Goal: Transaction & Acquisition: Purchase product/service

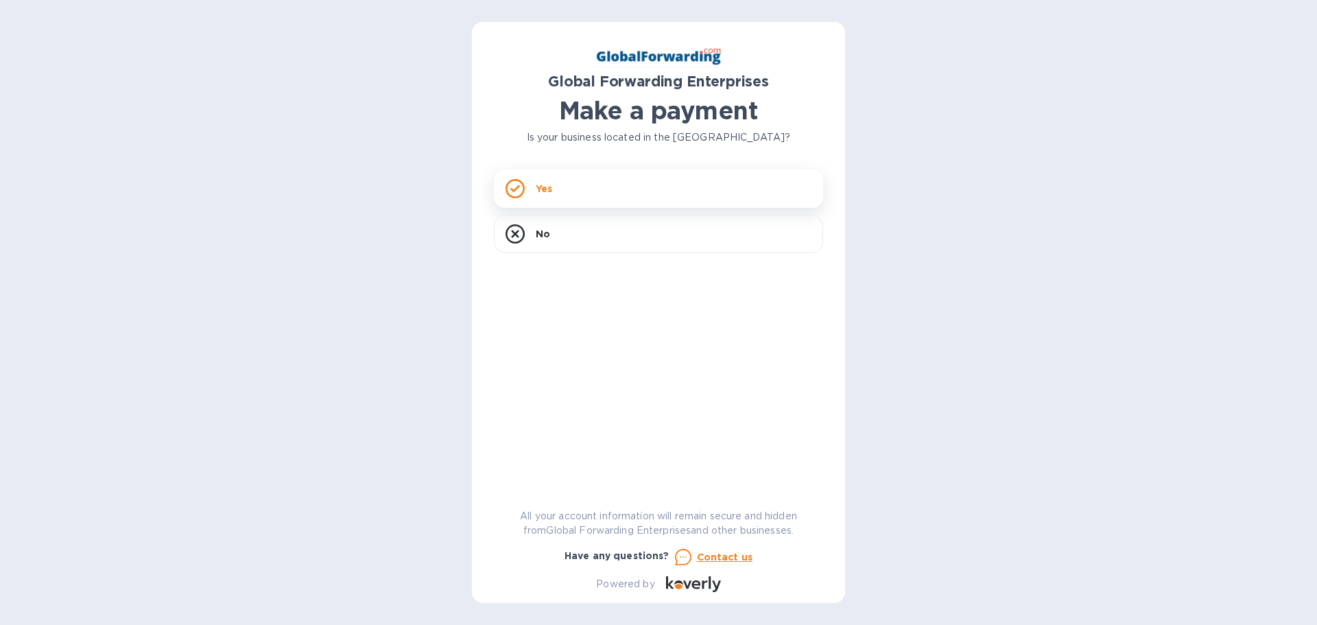
click at [626, 191] on div "Yes" at bounding box center [658, 188] width 329 height 38
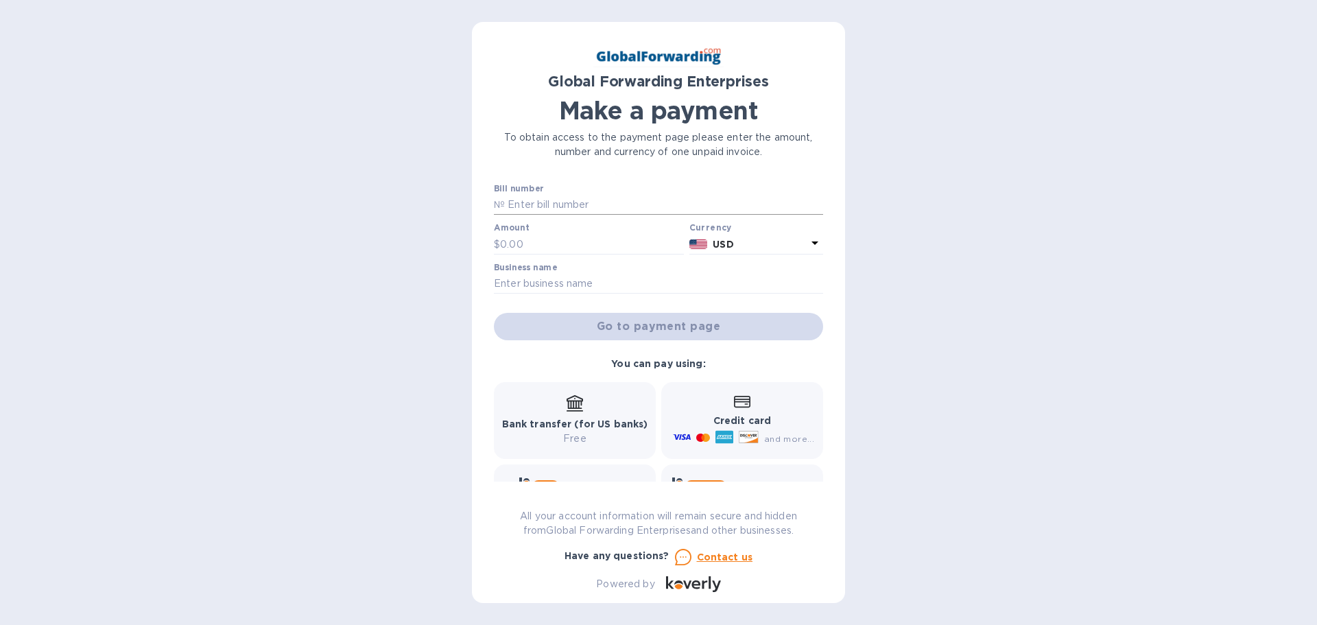
click at [553, 201] on input "text" at bounding box center [664, 205] width 318 height 21
paste input "79674330"
type input "79674330"
click at [548, 243] on input "text" at bounding box center [592, 244] width 184 height 21
click at [569, 249] on input "text" at bounding box center [592, 244] width 184 height 21
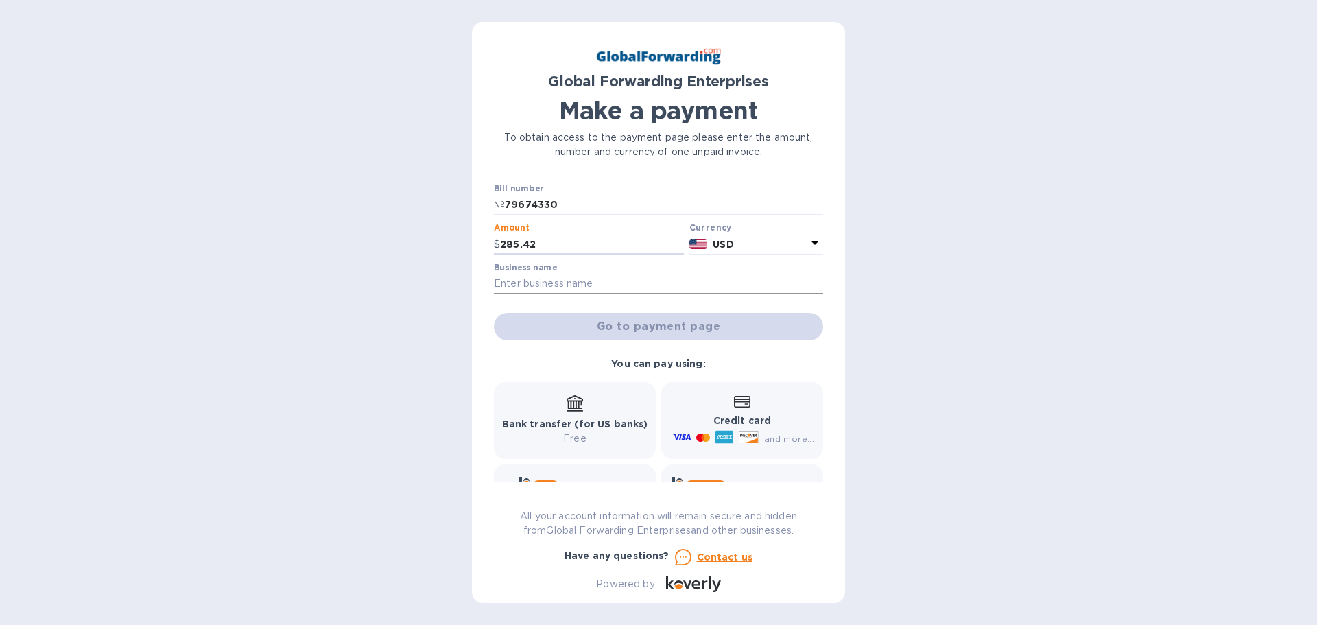
type input "285.42"
click at [568, 279] on input "text" at bounding box center [658, 284] width 329 height 21
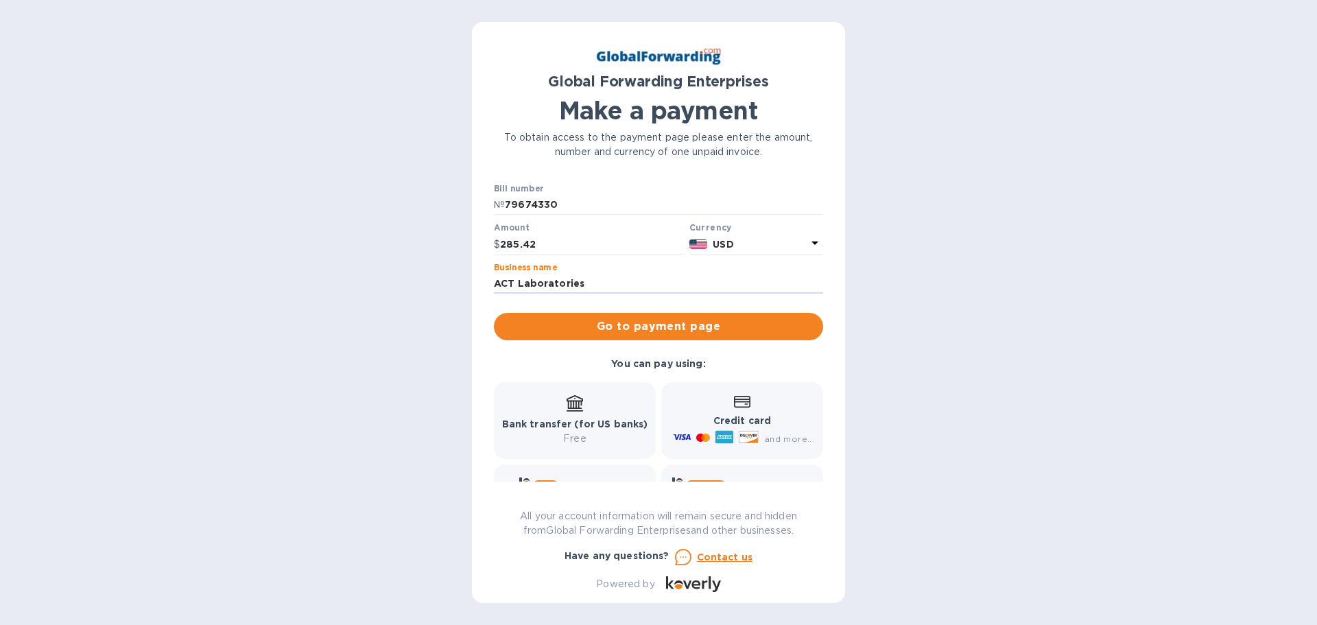
type input "ACT Laboratories"
click at [765, 362] on div "You can pay using: Bank transfer (for US banks) Free Credit card and more... Pa…" at bounding box center [658, 448] width 340 height 195
click at [578, 409] on icon at bounding box center [575, 402] width 16 height 14
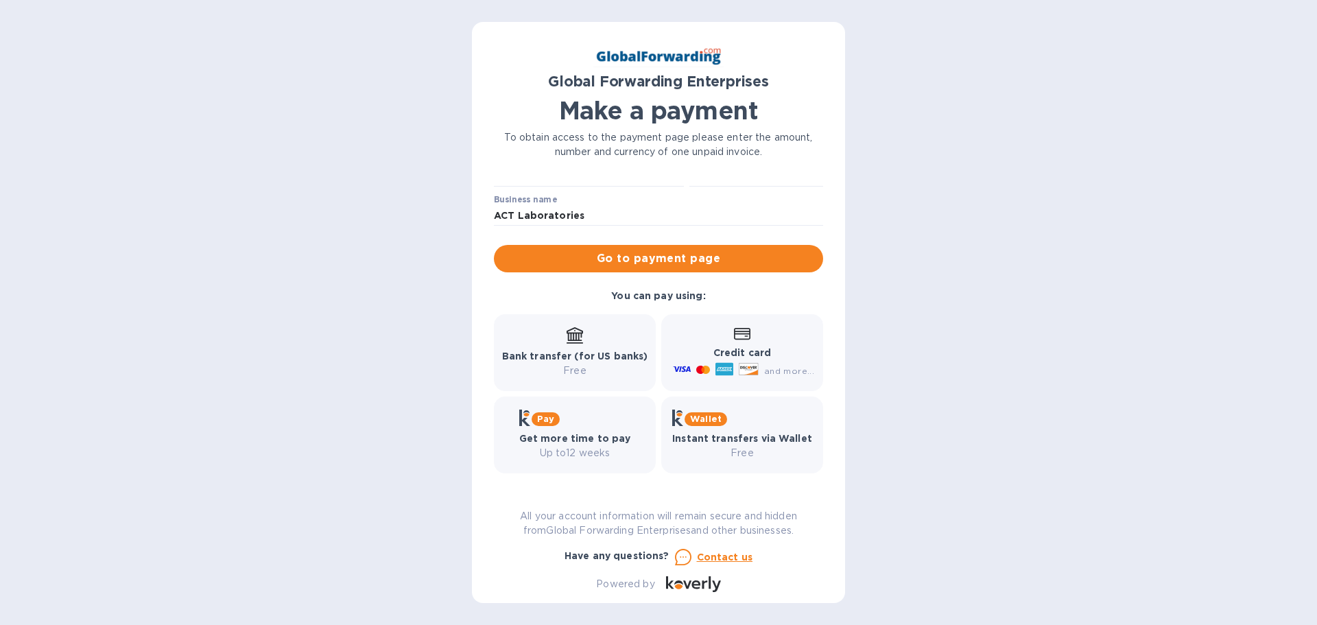
click at [575, 346] on div "Bank transfer (for US banks) Free" at bounding box center [575, 352] width 146 height 51
click at [628, 259] on span "Go to payment page" at bounding box center [658, 258] width 307 height 16
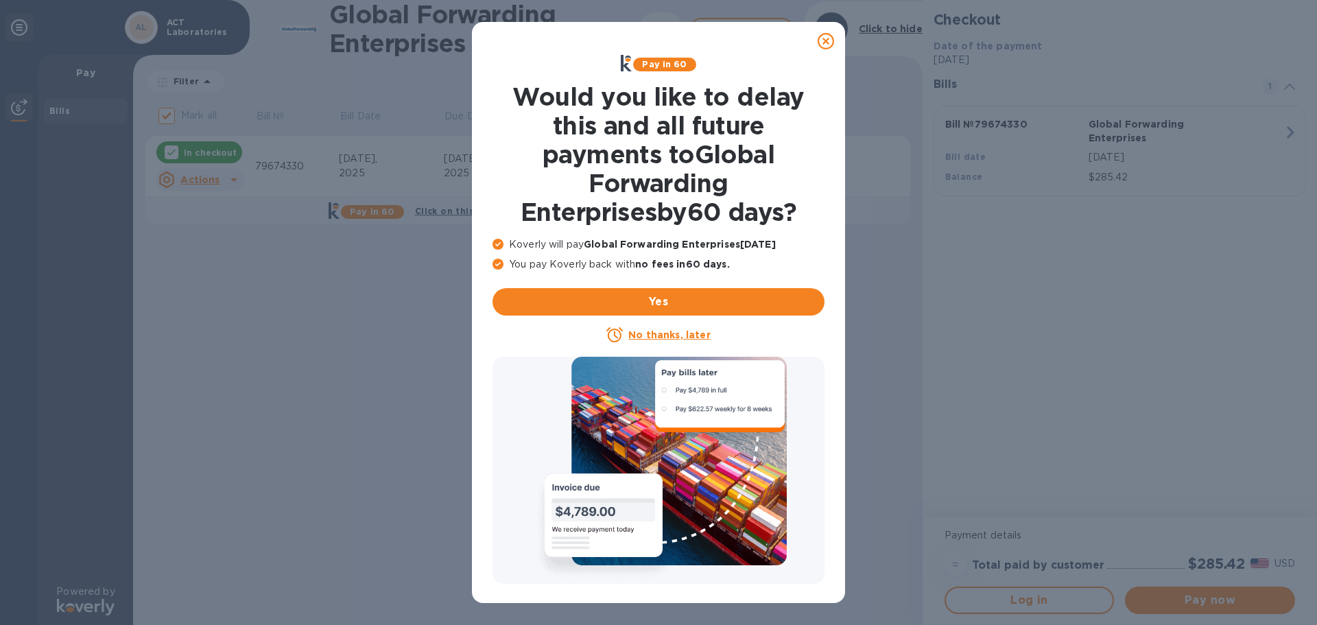
click at [820, 40] on icon at bounding box center [826, 41] width 16 height 16
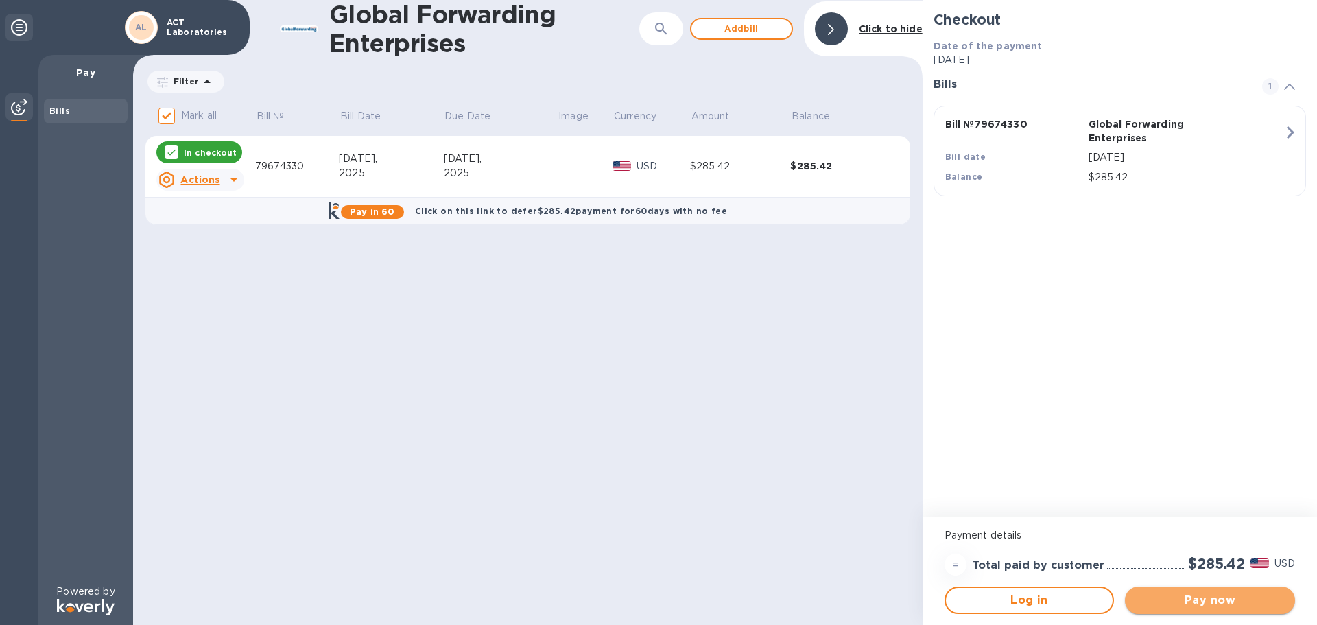
click at [1214, 602] on span "Pay now" at bounding box center [1210, 600] width 148 height 16
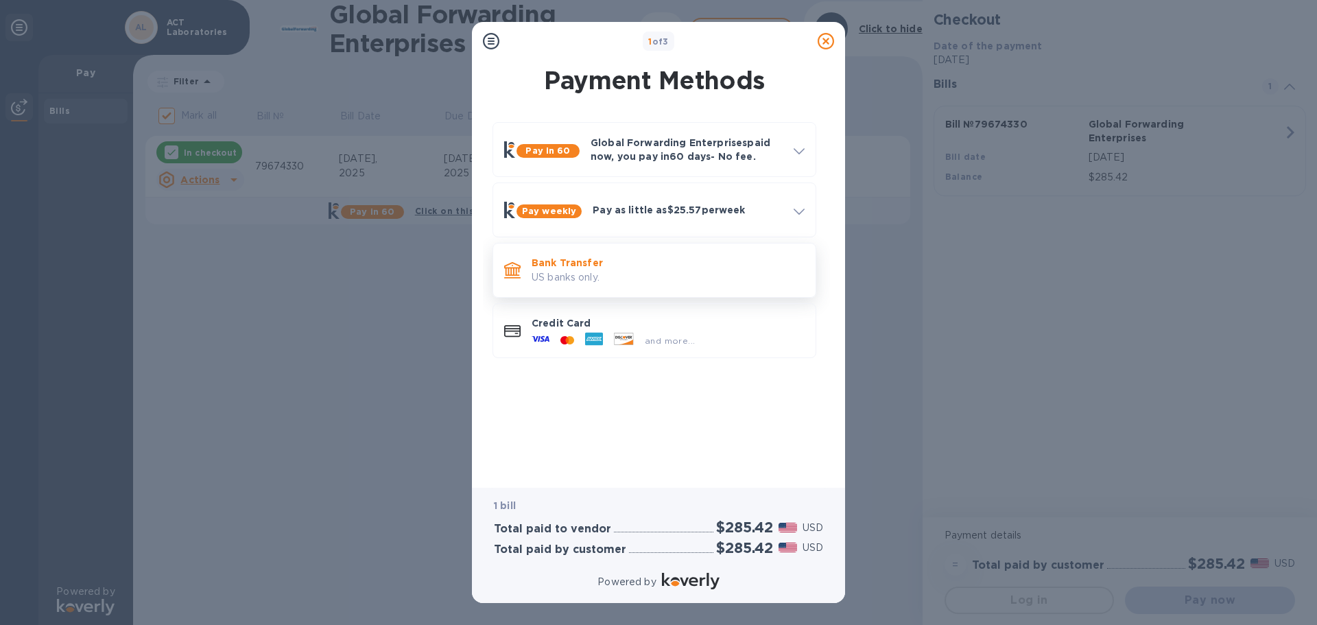
click at [548, 282] on p "US banks only." at bounding box center [668, 277] width 273 height 14
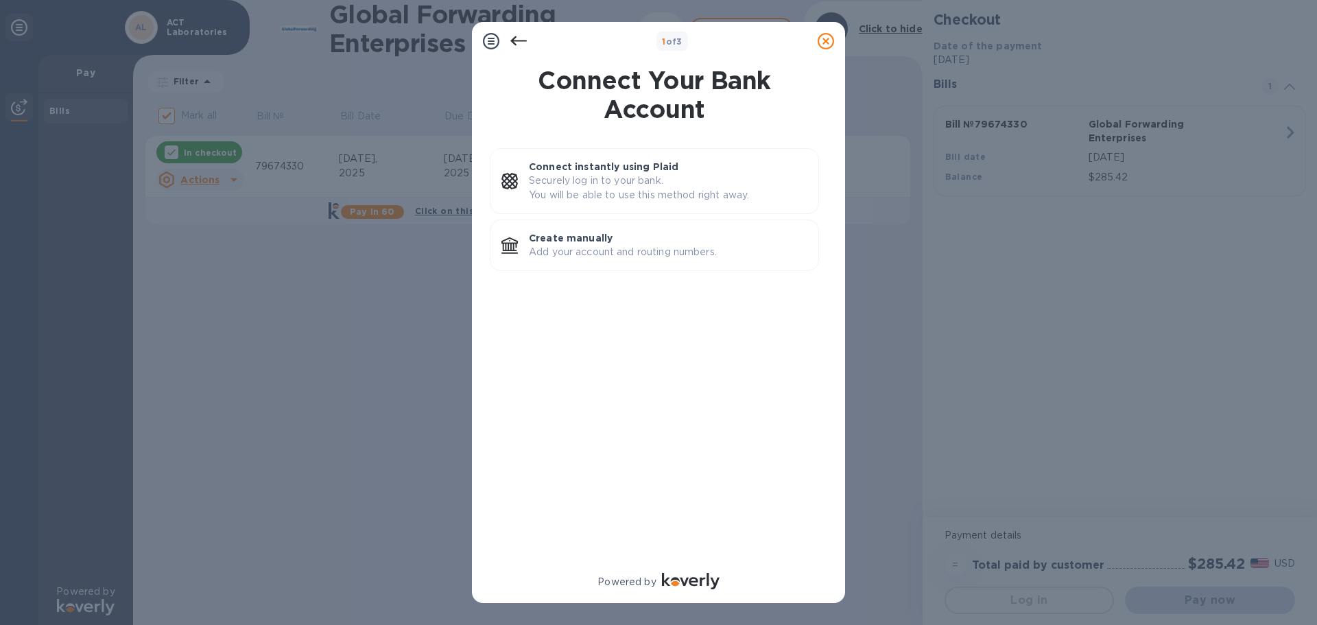
click at [517, 40] on icon at bounding box center [518, 41] width 16 height 16
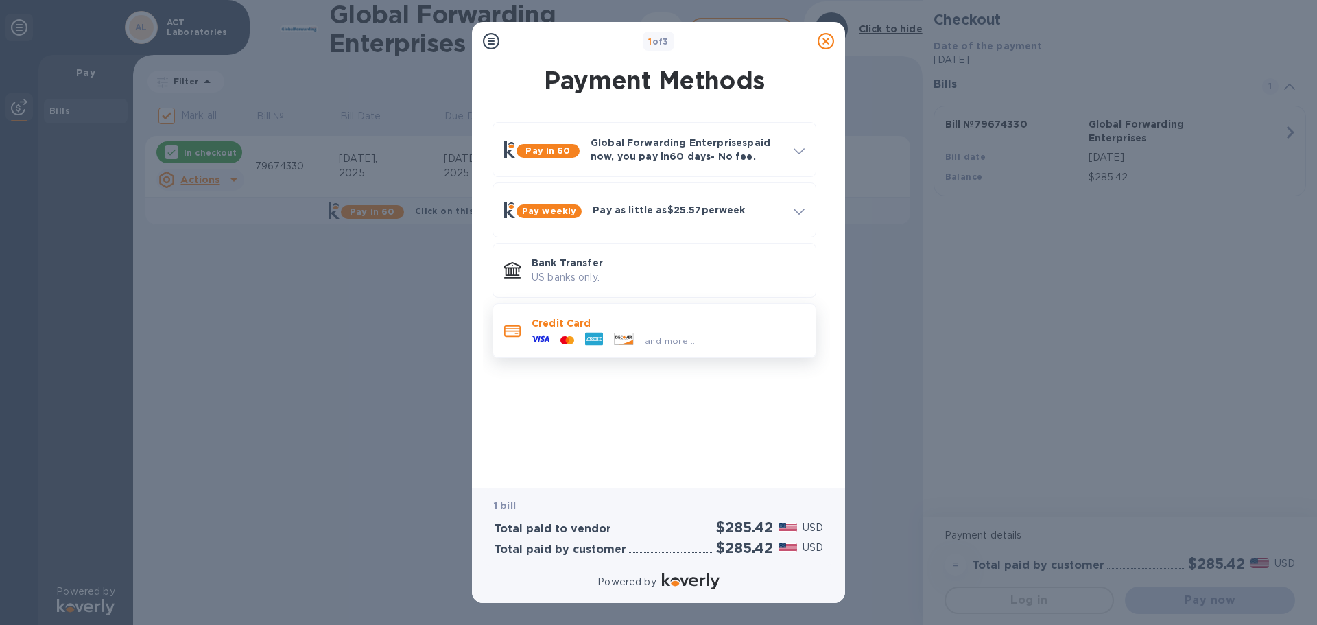
click at [549, 318] on p "Credit Card" at bounding box center [668, 323] width 273 height 14
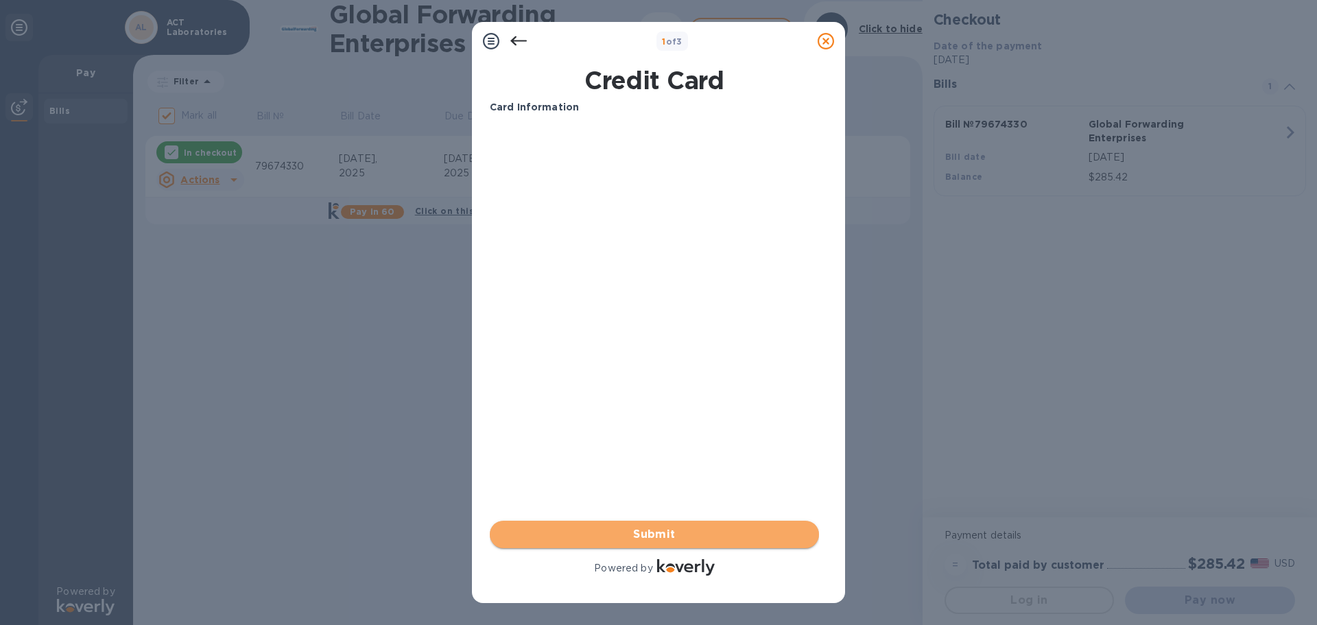
click at [654, 530] on span "Submit" at bounding box center [654, 534] width 307 height 16
